Goal: Transaction & Acquisition: Subscribe to service/newsletter

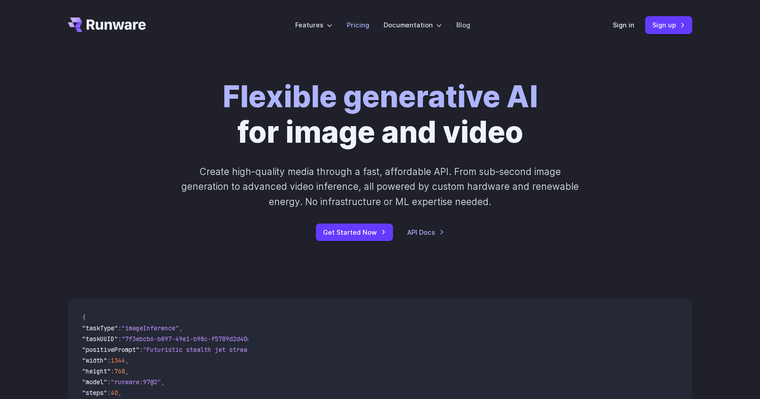
click at [359, 27] on link "Pricing" at bounding box center [358, 25] width 22 height 10
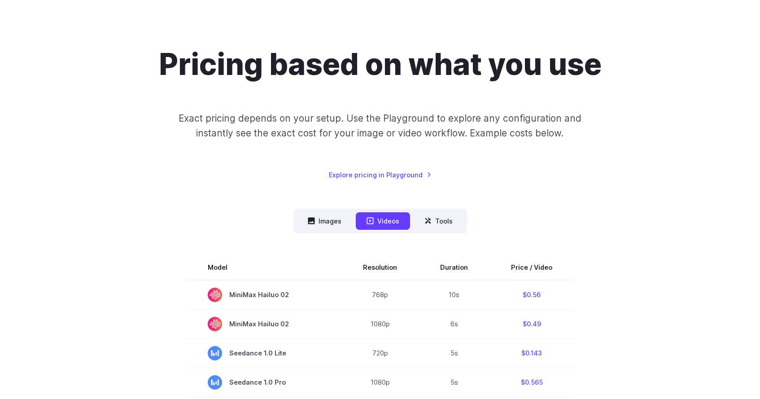
scroll to position [49, 0]
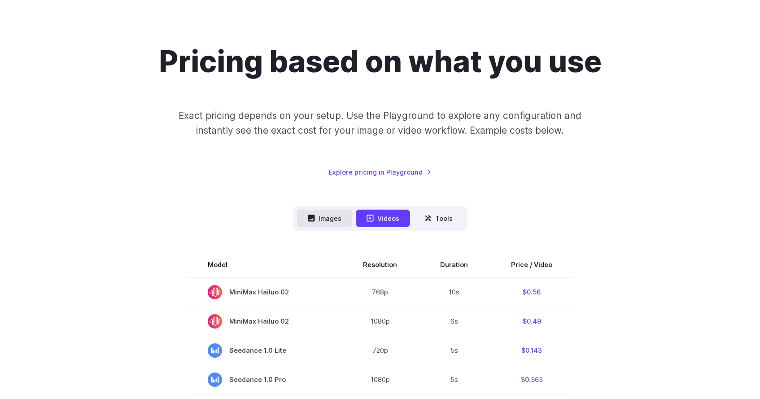
click at [312, 216] on icon at bounding box center [311, 218] width 7 height 7
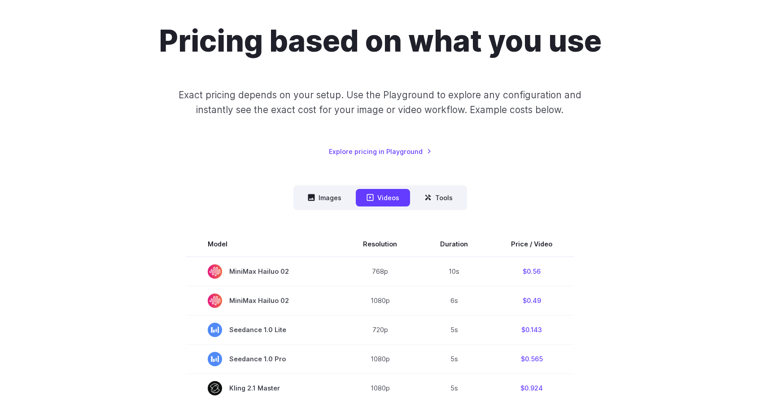
scroll to position [71, 0]
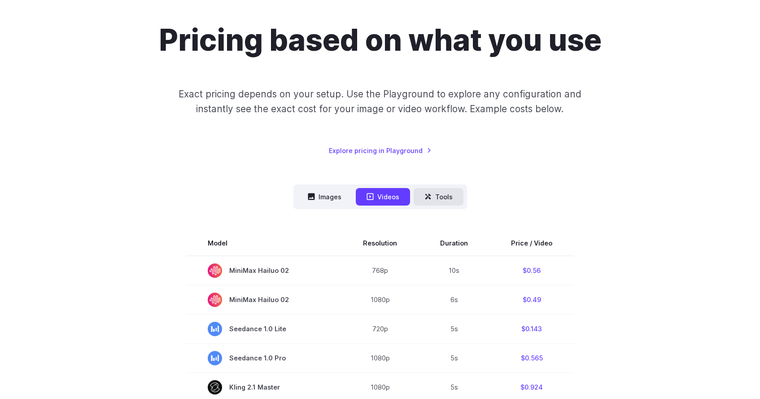
click at [424, 188] on button "Tools" at bounding box center [439, 197] width 50 height 18
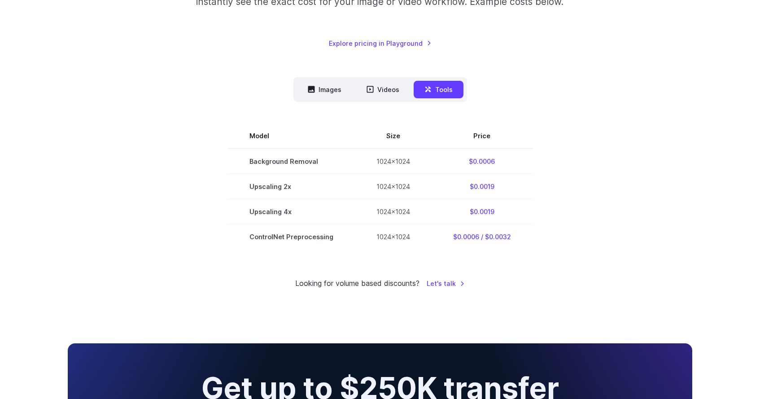
scroll to position [0, 0]
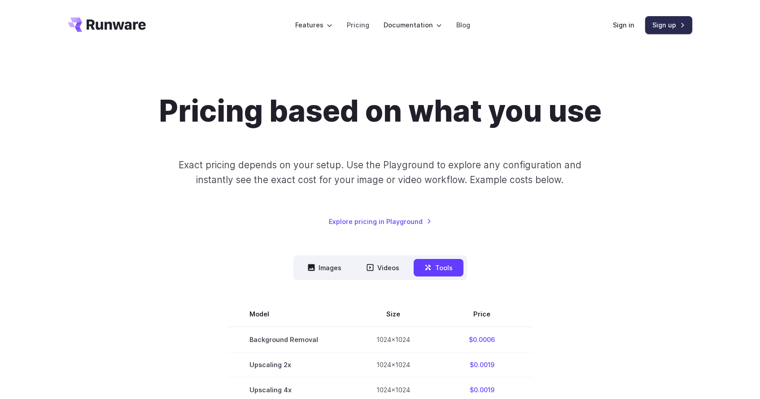
click at [666, 25] on link "Sign up" at bounding box center [668, 25] width 47 height 18
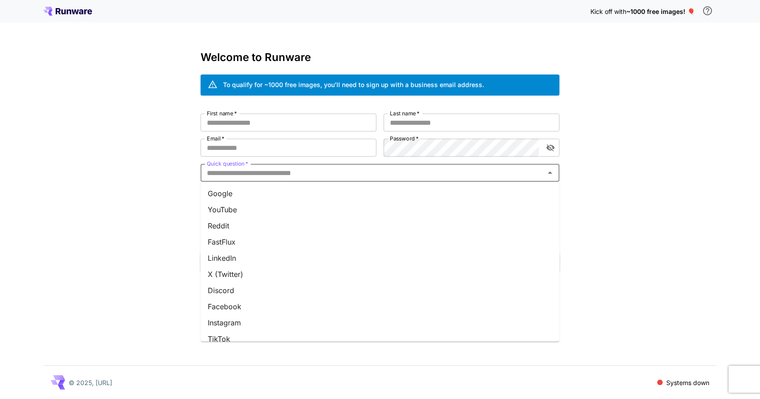
click at [376, 169] on input "Quick question   *" at bounding box center [372, 173] width 339 height 13
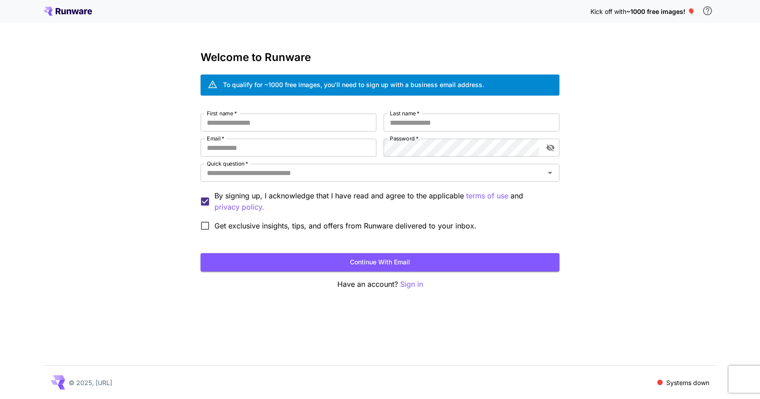
click at [123, 233] on div "Kick off with ~1000 free images! 🎈 Welcome to Runware To qualify for ~1000 free…" at bounding box center [380, 199] width 760 height 399
click at [338, 120] on input "First name   *" at bounding box center [289, 123] width 176 height 18
